Goal: Transaction & Acquisition: Purchase product/service

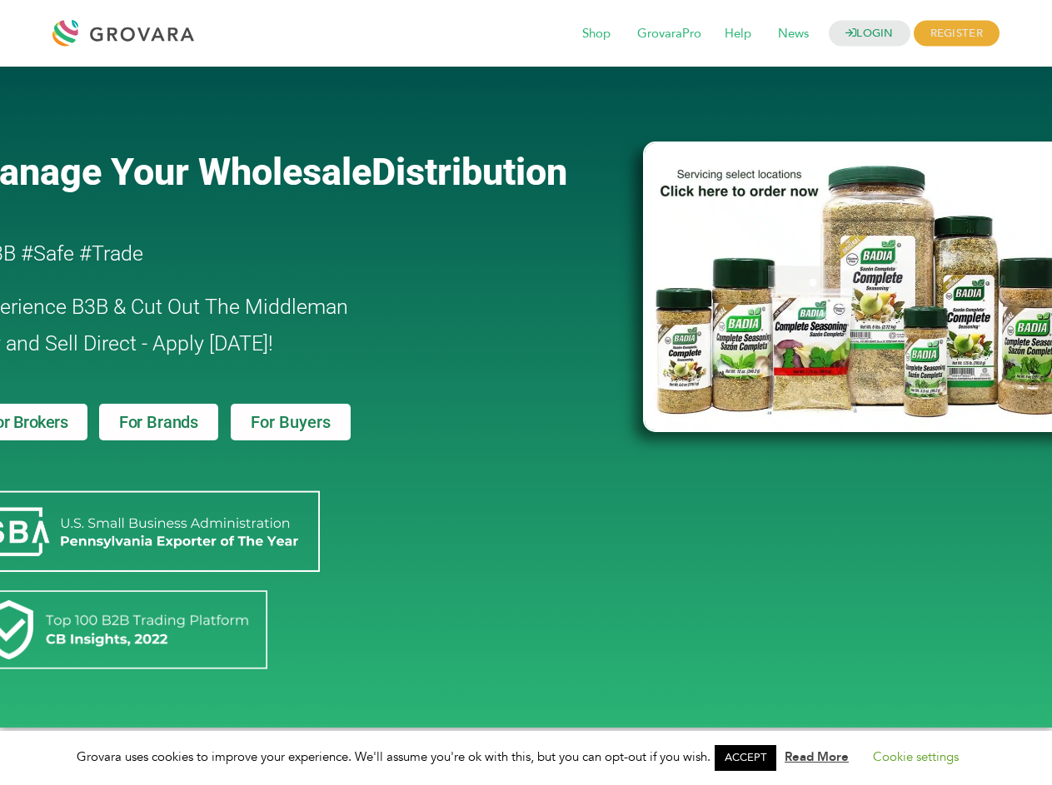
click at [750, 758] on link "ACCEPT" at bounding box center [745, 758] width 62 height 26
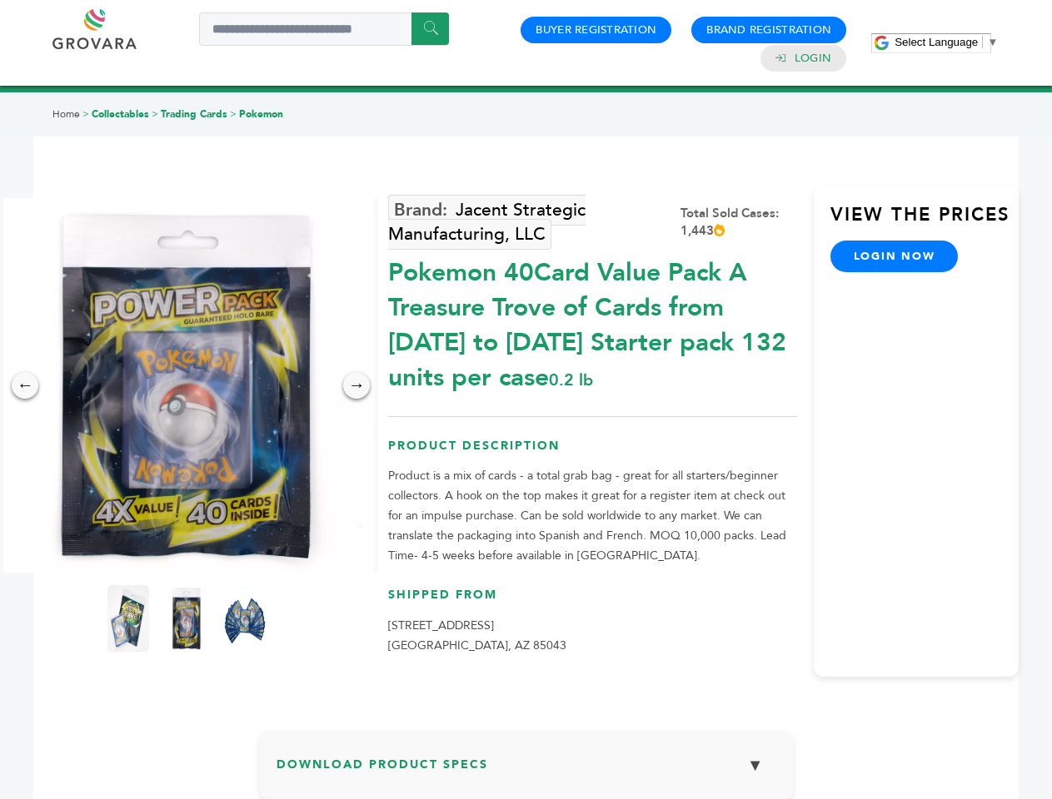
click at [946, 42] on span "Select Language" at bounding box center [935, 42] width 83 height 12
click at [187, 386] on img at bounding box center [186, 385] width 375 height 375
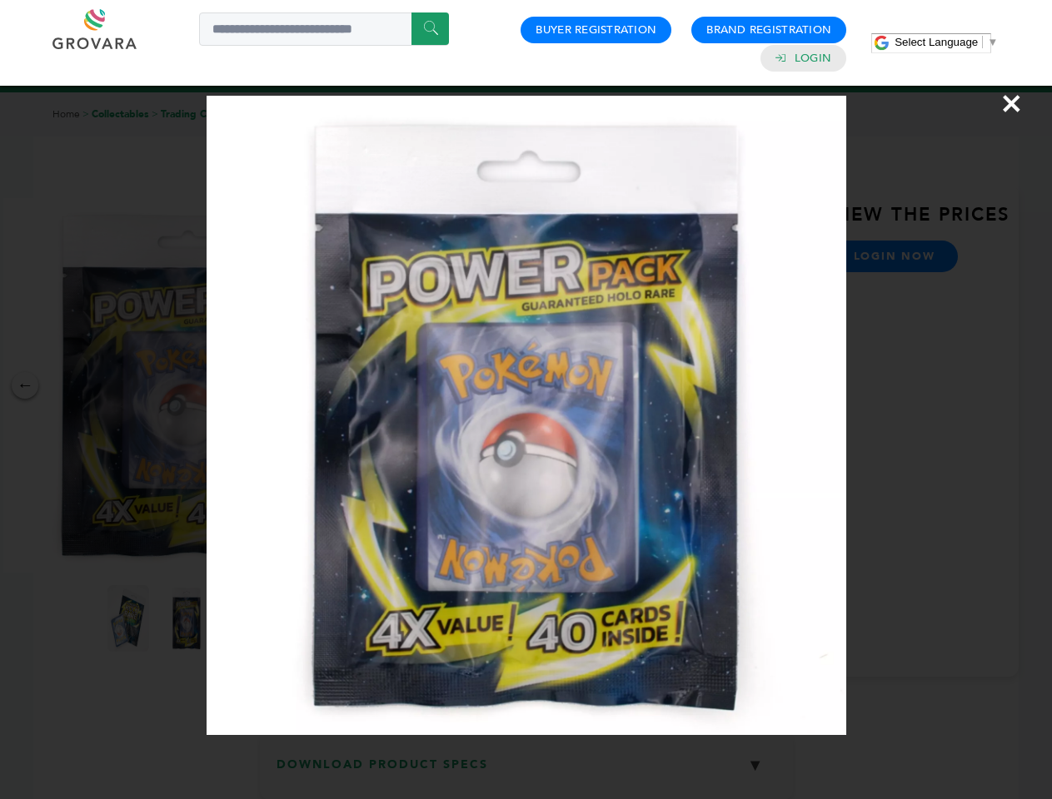
click at [25, 386] on div "×" at bounding box center [526, 399] width 1052 height 799
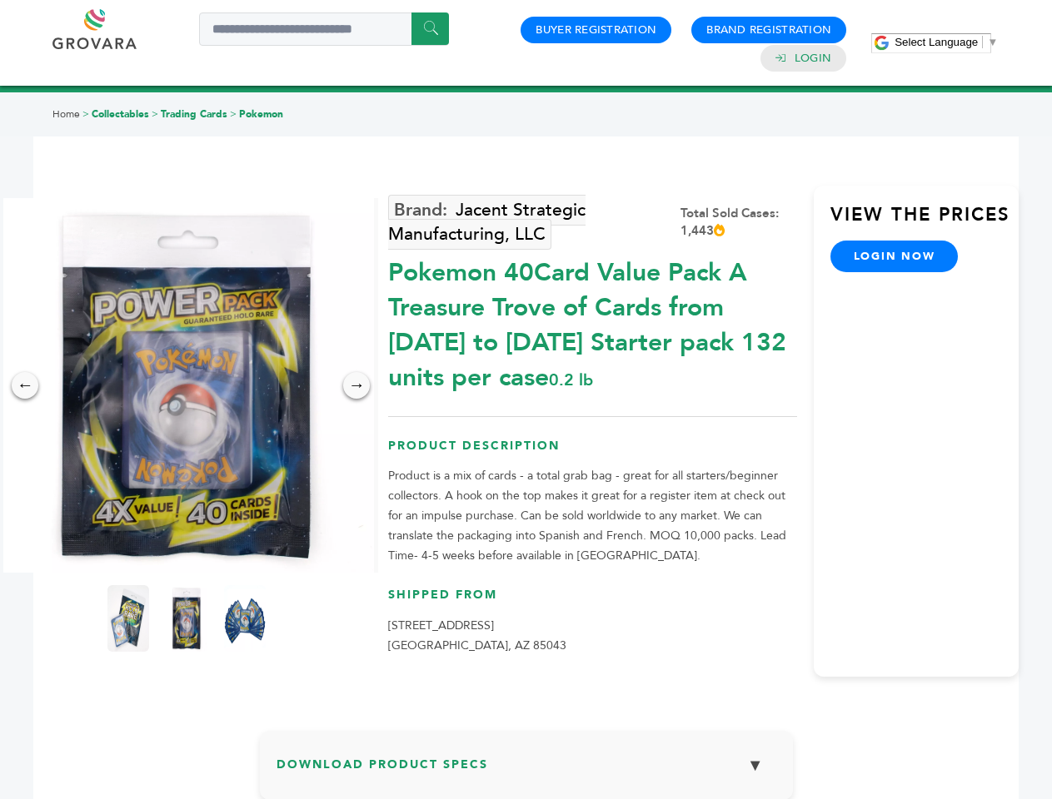
click at [356, 386] on div "→" at bounding box center [356, 385] width 27 height 27
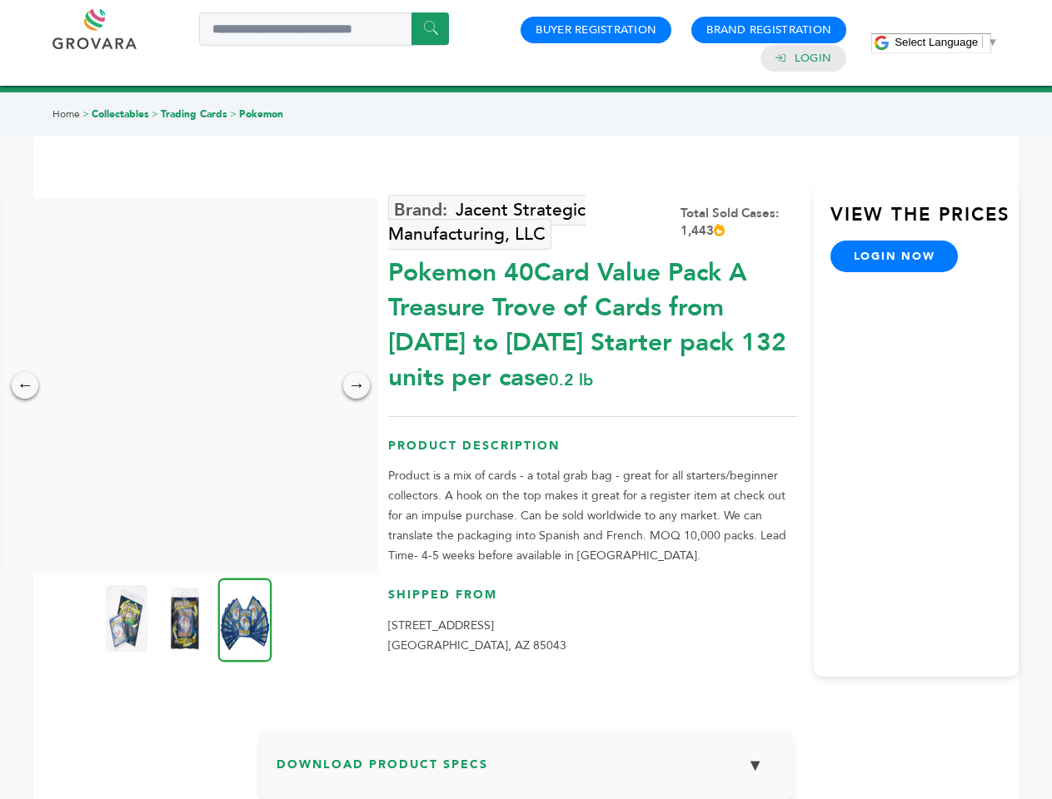
click at [128, 619] on img at bounding box center [127, 618] width 42 height 67
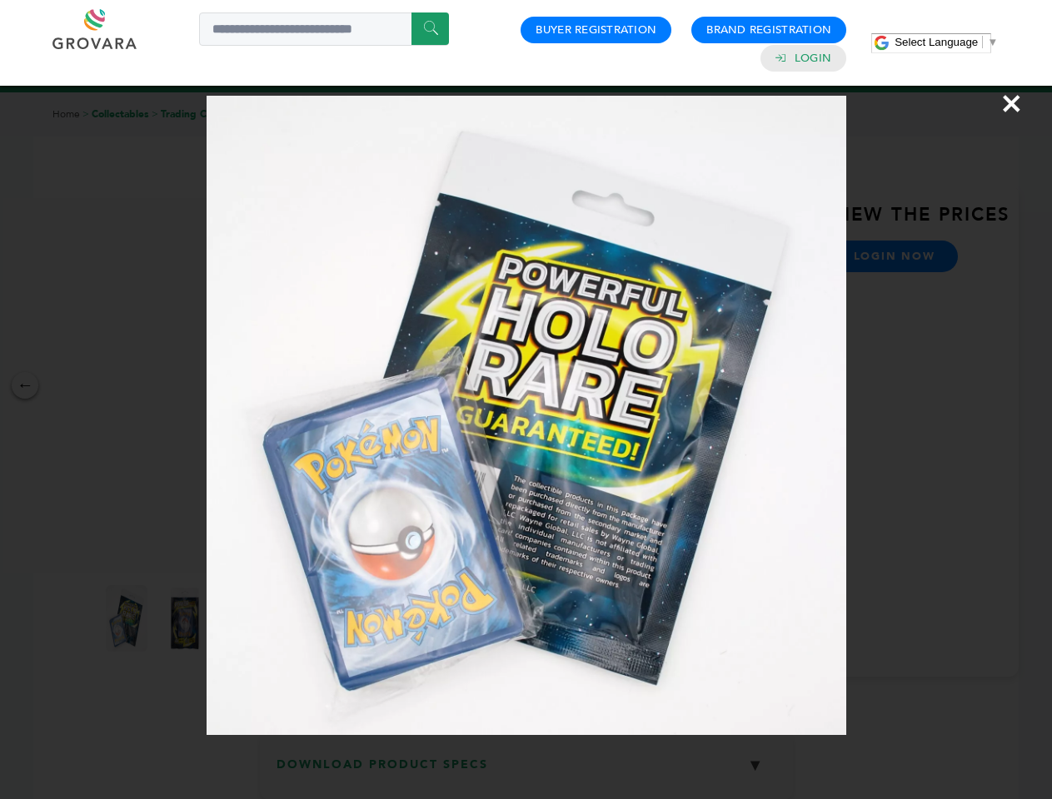
click at [187, 619] on div "×" at bounding box center [526, 399] width 1052 height 799
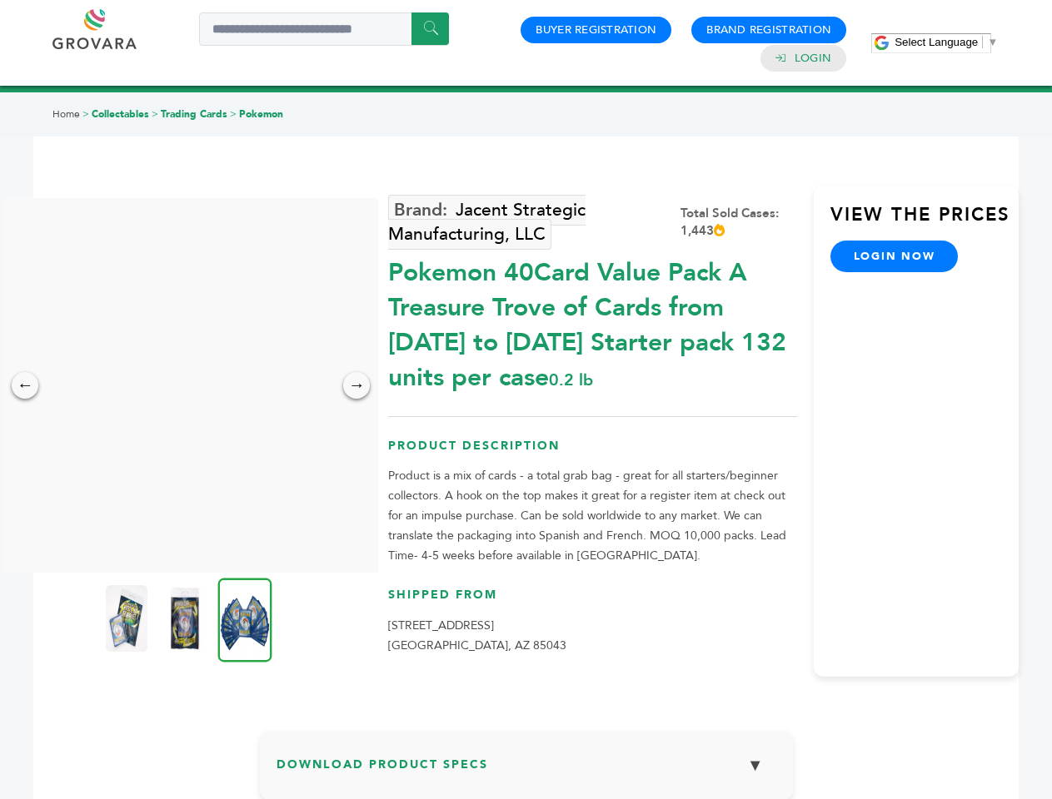
click at [245, 619] on img at bounding box center [245, 620] width 54 height 84
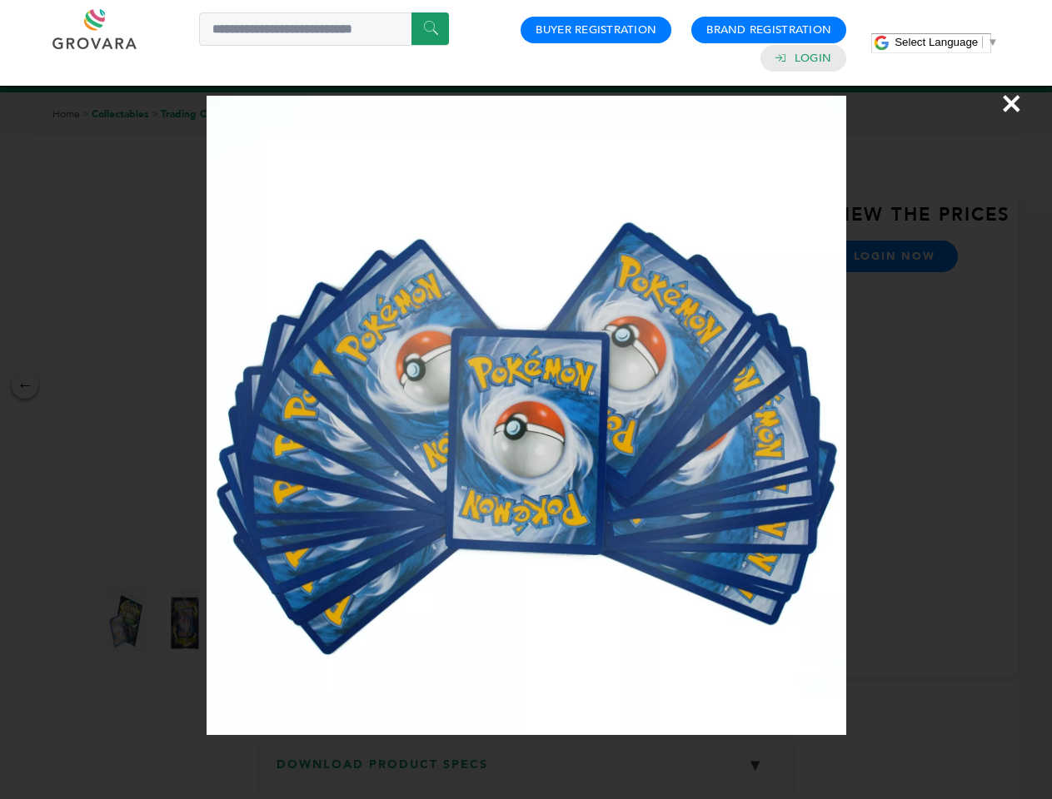
click at [526, 772] on div "×" at bounding box center [526, 399] width 1052 height 799
